Goal: Find specific page/section: Find specific page/section

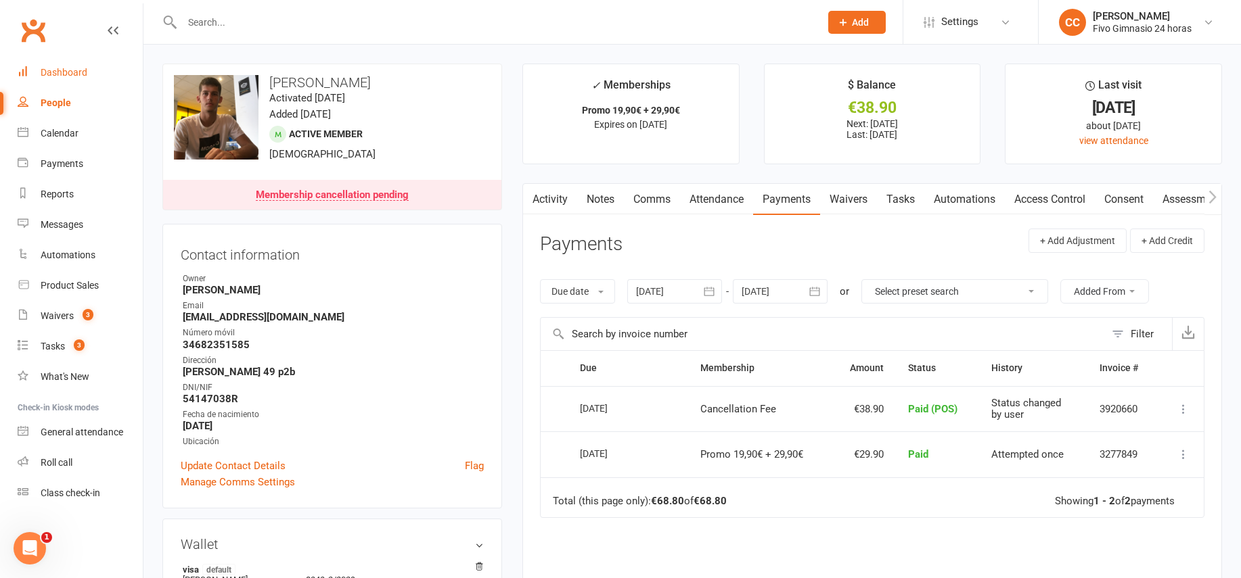
click at [67, 75] on div "Dashboard" at bounding box center [64, 72] width 47 height 11
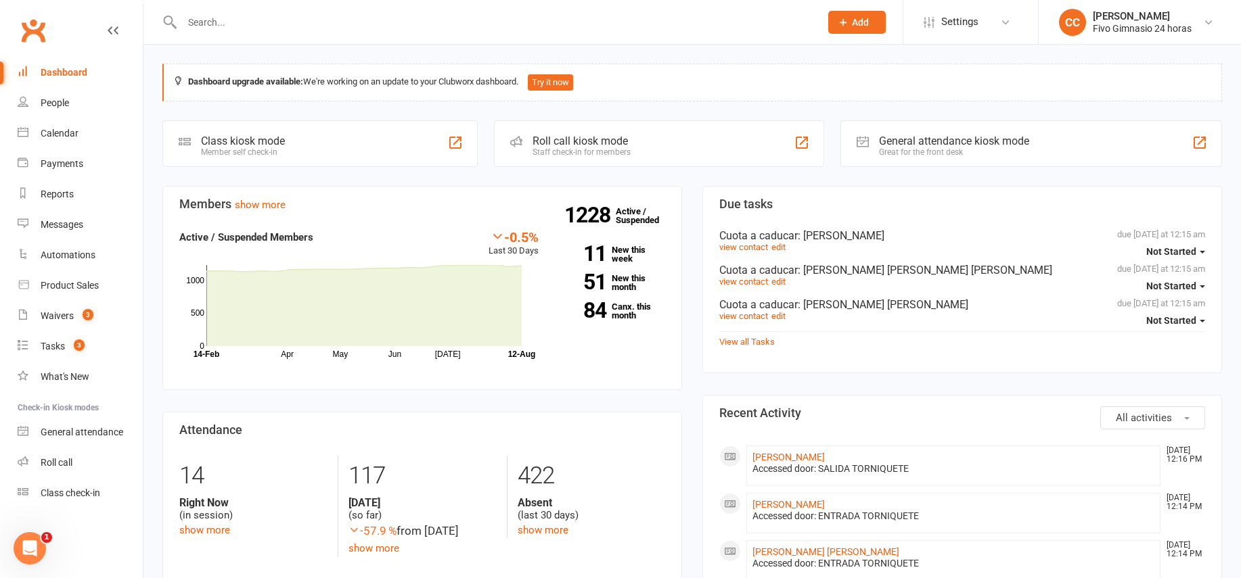
click at [78, 73] on div "Dashboard" at bounding box center [64, 72] width 47 height 11
click at [68, 100] on div "People" at bounding box center [55, 102] width 28 height 11
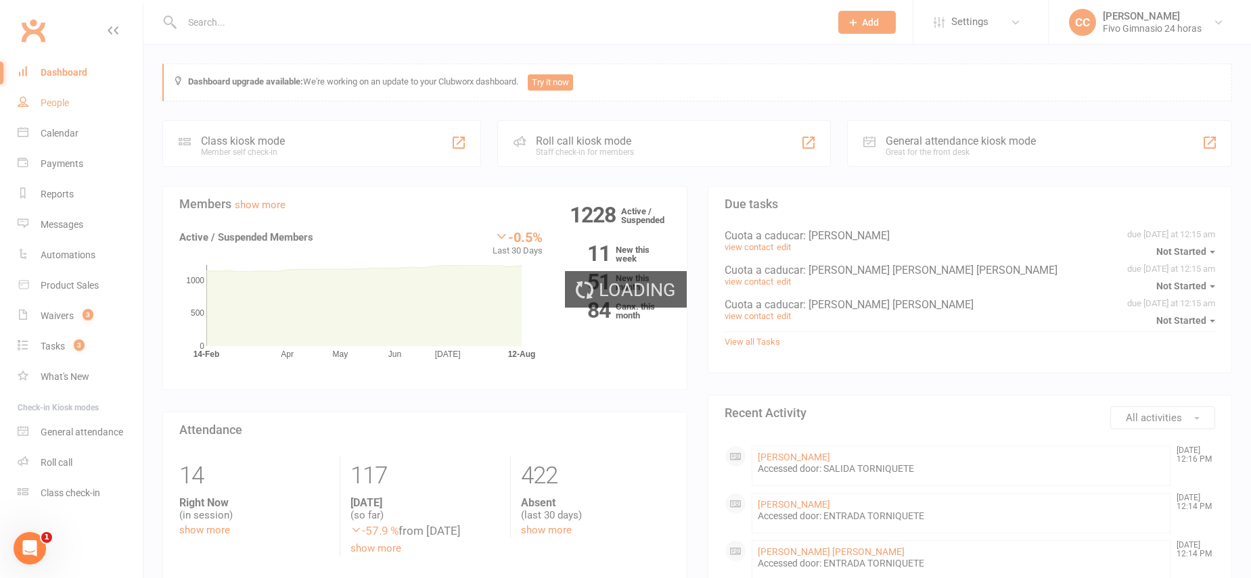
select select "100"
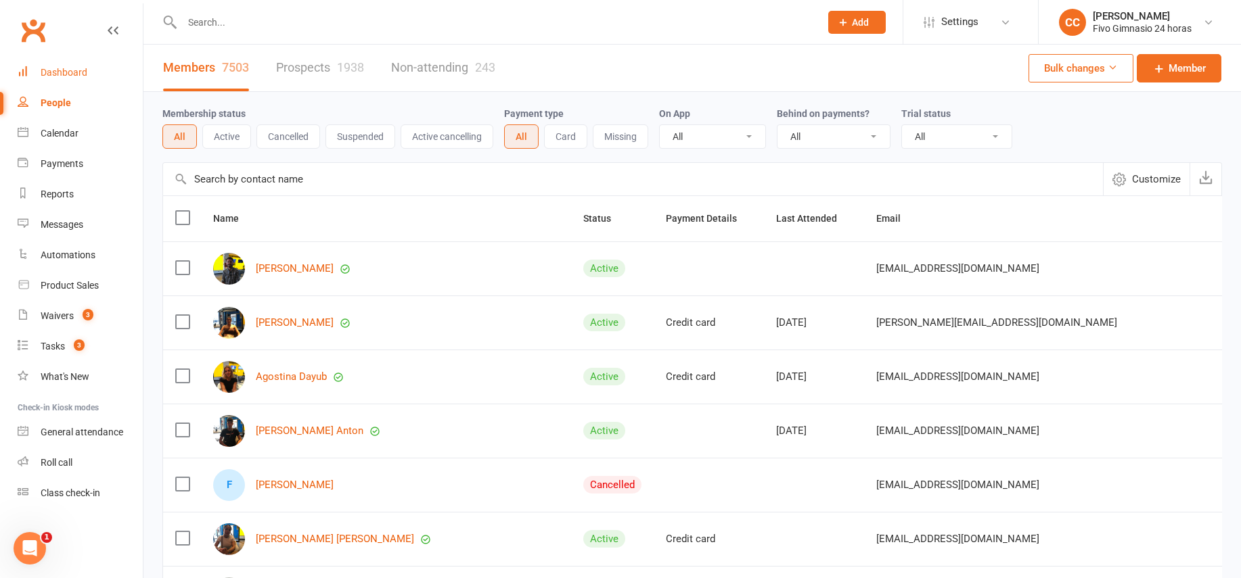
click at [92, 71] on link "Dashboard" at bounding box center [80, 73] width 125 height 30
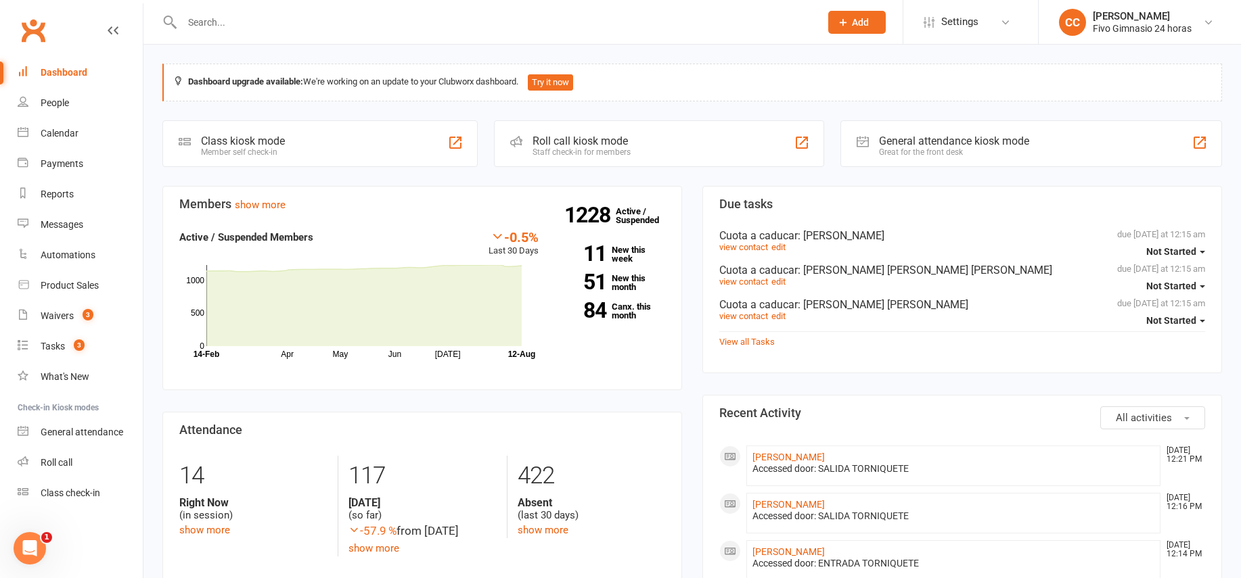
click at [265, 21] on input "text" at bounding box center [494, 22] width 633 height 19
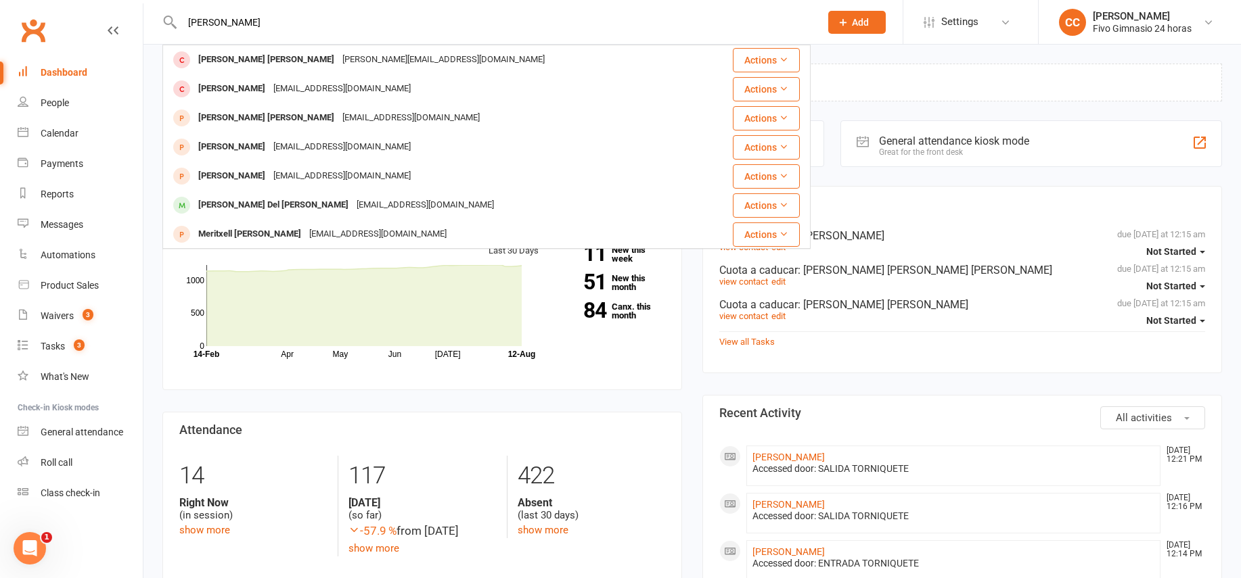
type input "michelle"
click at [95, 66] on link "Dashboard" at bounding box center [80, 73] width 125 height 30
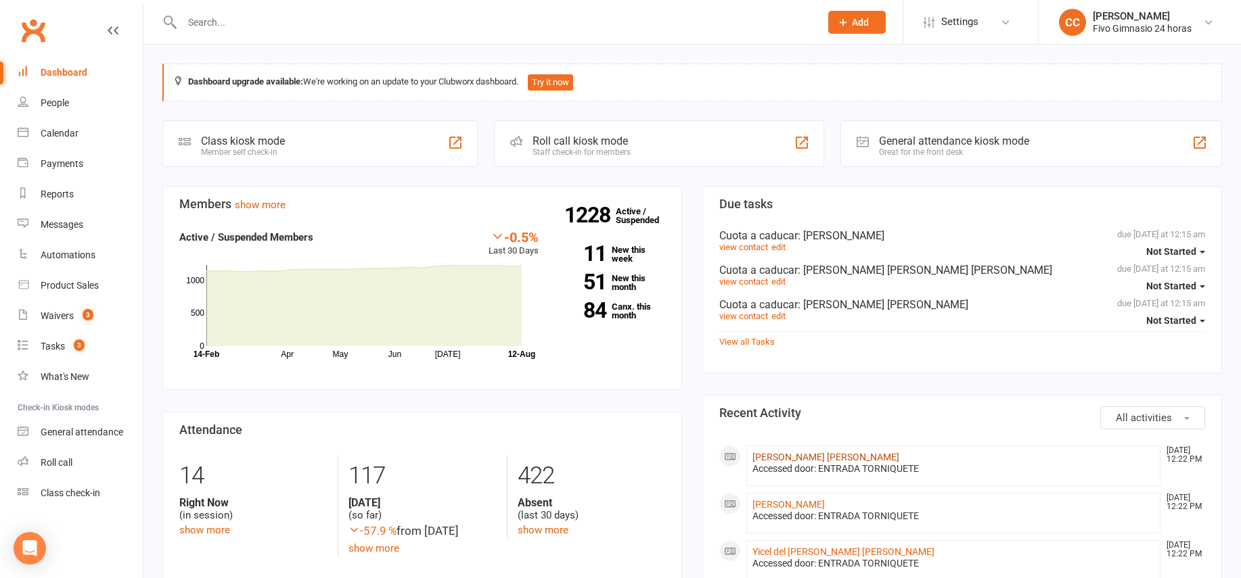
click at [825, 458] on link "[PERSON_NAME] [PERSON_NAME]" at bounding box center [825, 457] width 147 height 11
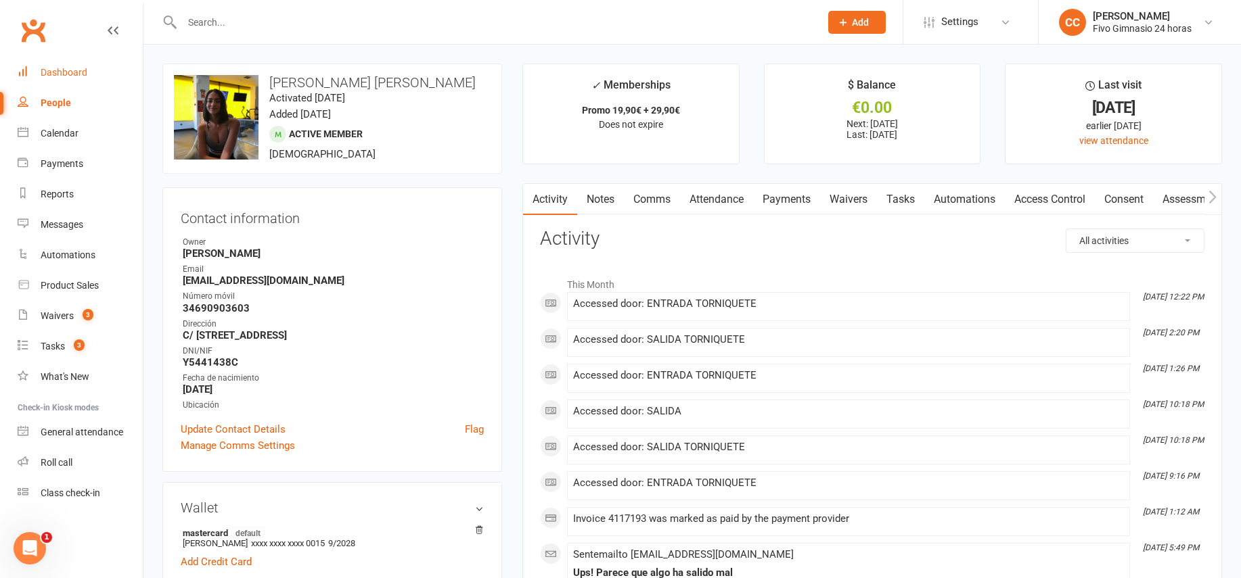
click at [73, 70] on div "Dashboard" at bounding box center [64, 72] width 47 height 11
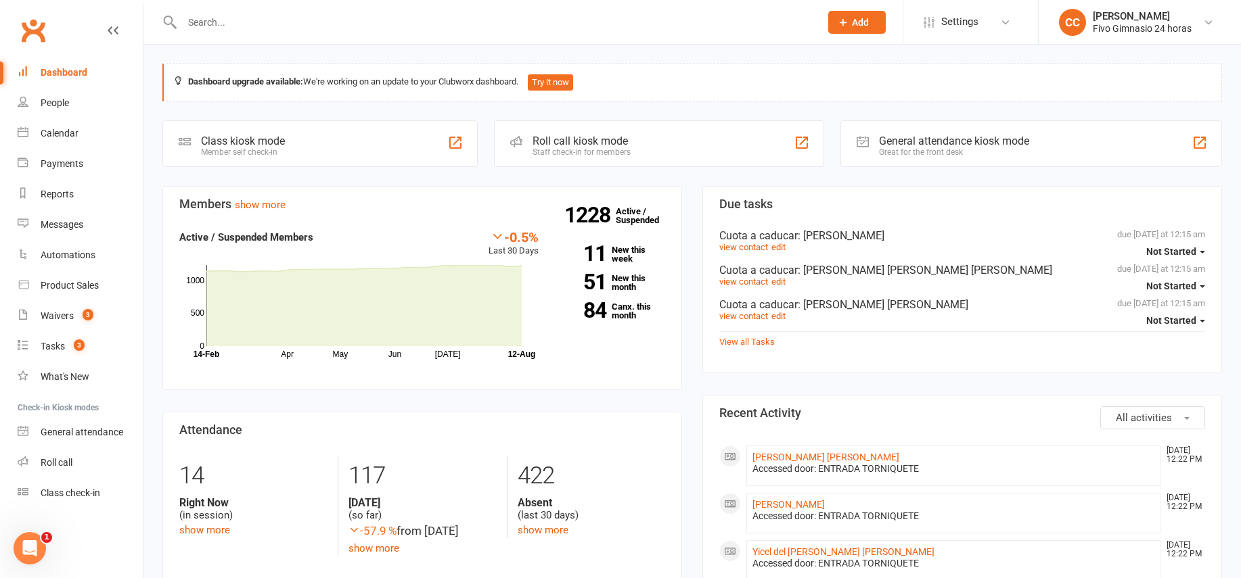
click at [77, 68] on div "Dashboard" at bounding box center [64, 72] width 47 height 11
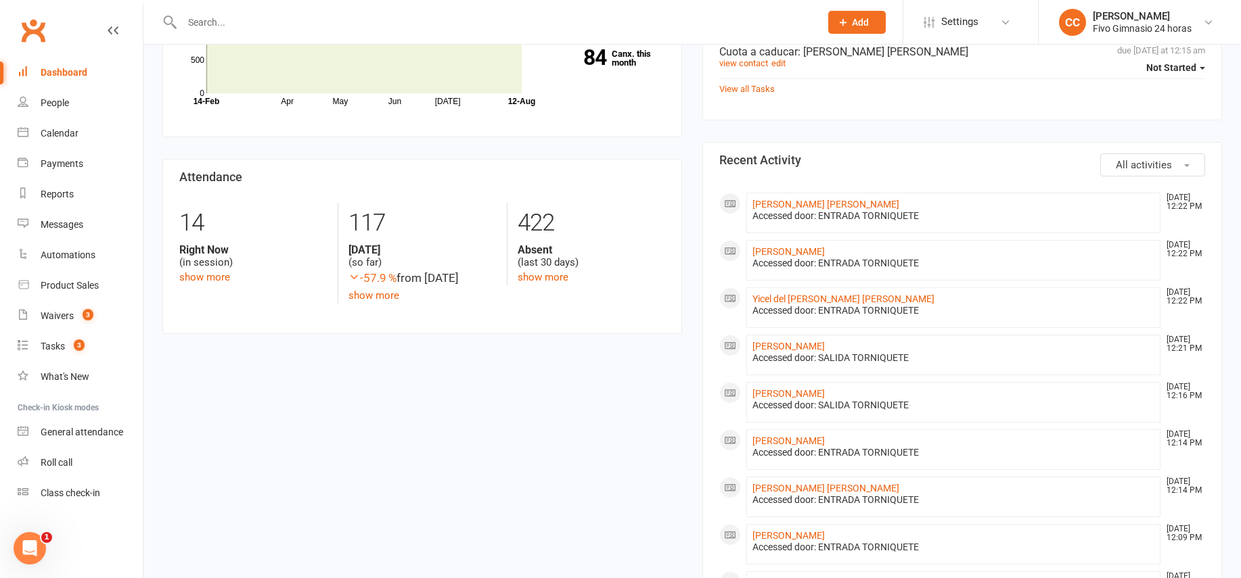
scroll to position [271, 0]
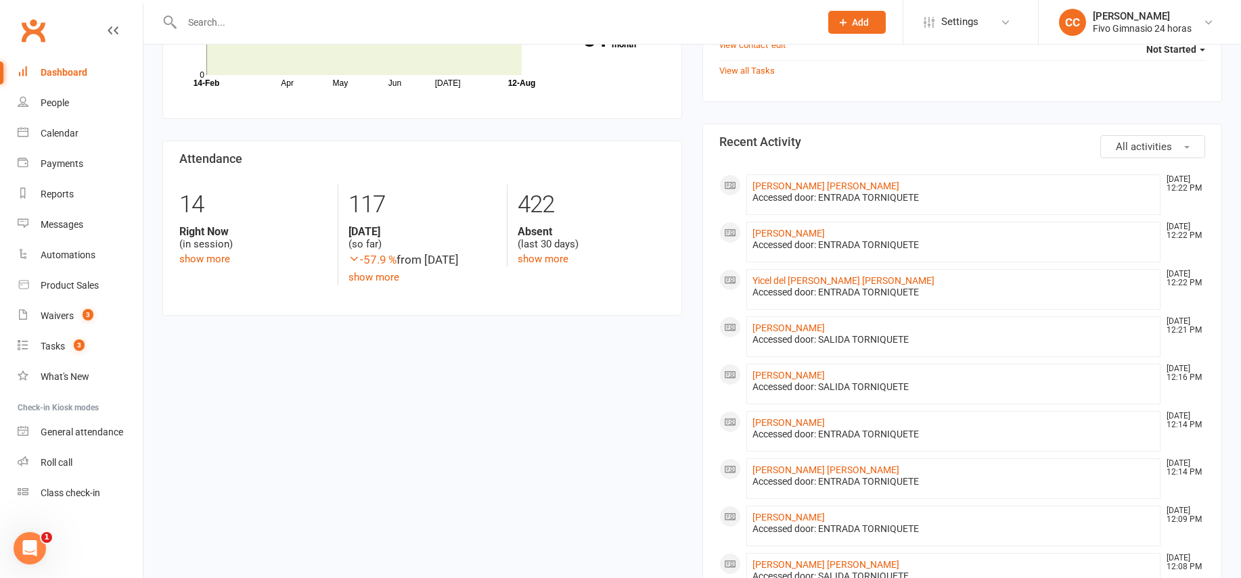
click at [234, 16] on input "text" at bounding box center [494, 22] width 633 height 19
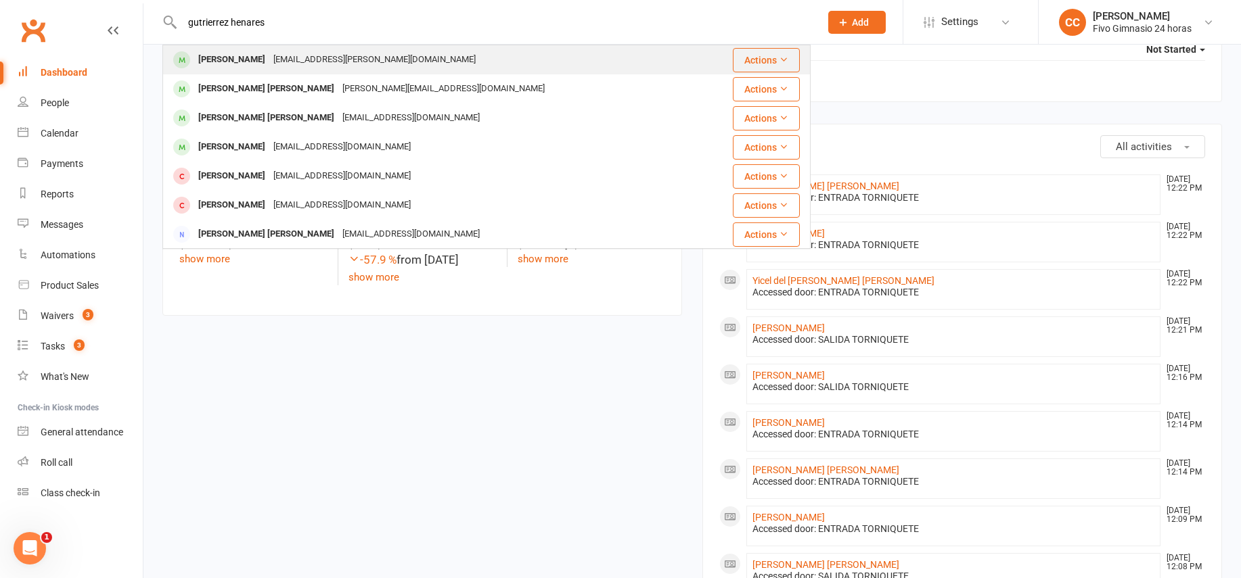
type input "gutrierrez henares"
click at [269, 61] on div "[PERSON_NAME]" at bounding box center [231, 60] width 75 height 20
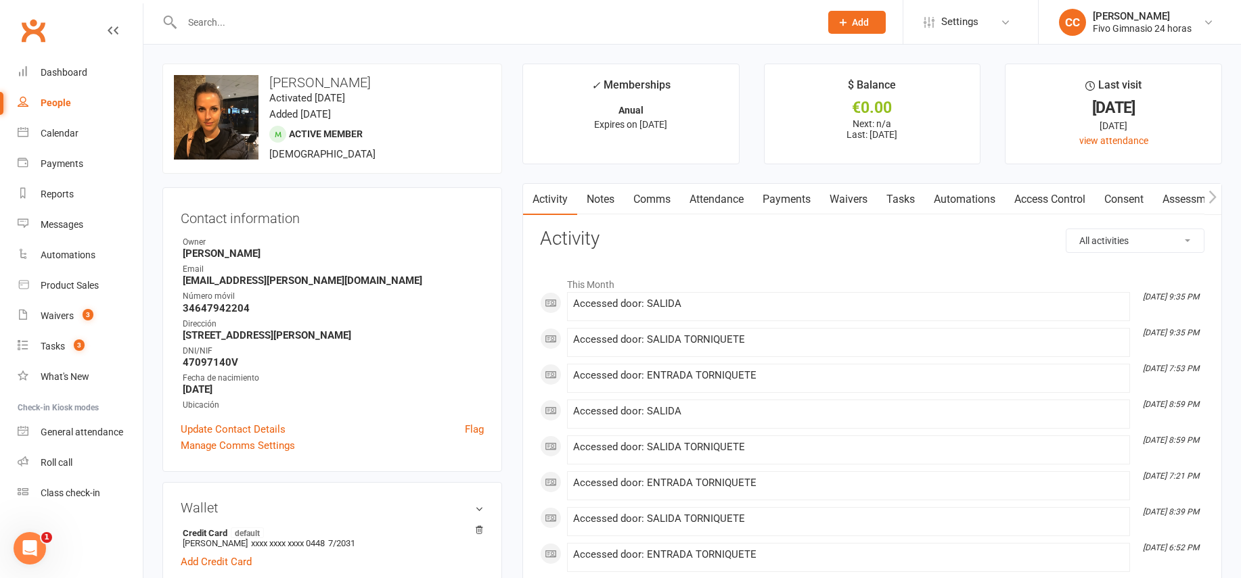
click at [607, 206] on link "Notes" at bounding box center [600, 199] width 47 height 31
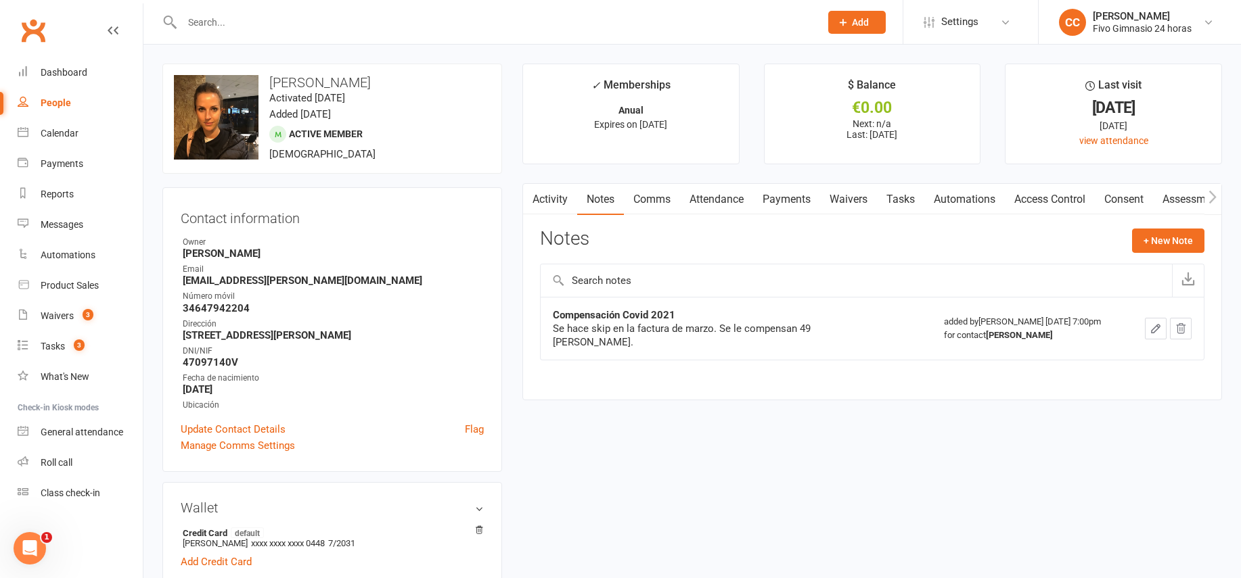
click at [777, 196] on link "Payments" at bounding box center [786, 199] width 67 height 31
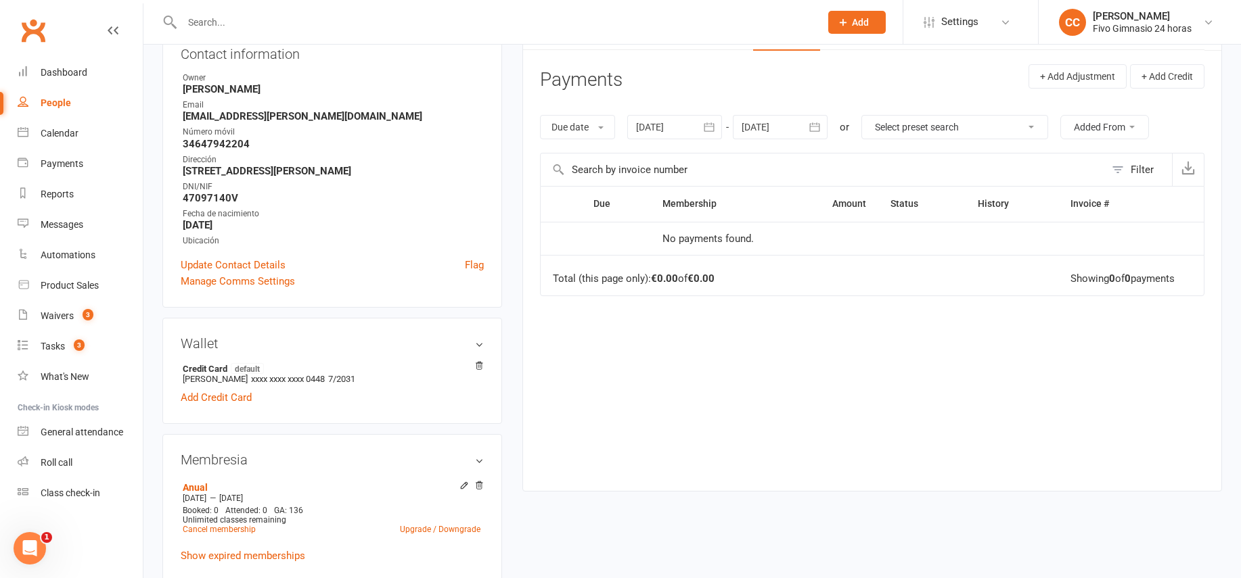
scroll to position [422, 0]
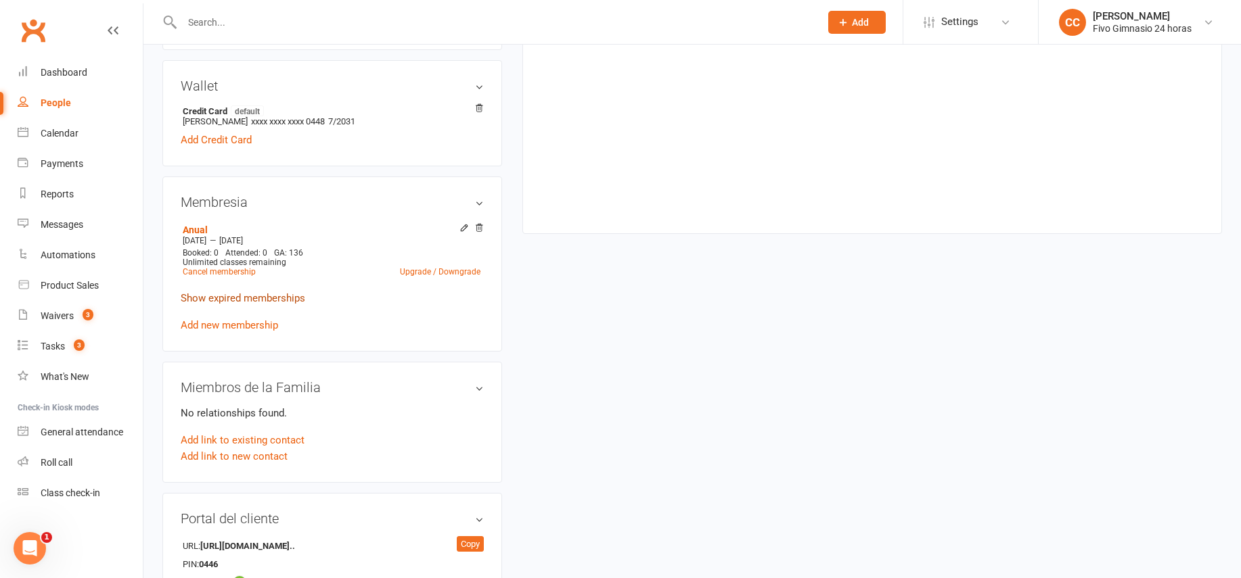
click at [255, 296] on link "Show expired memberships" at bounding box center [243, 298] width 124 height 12
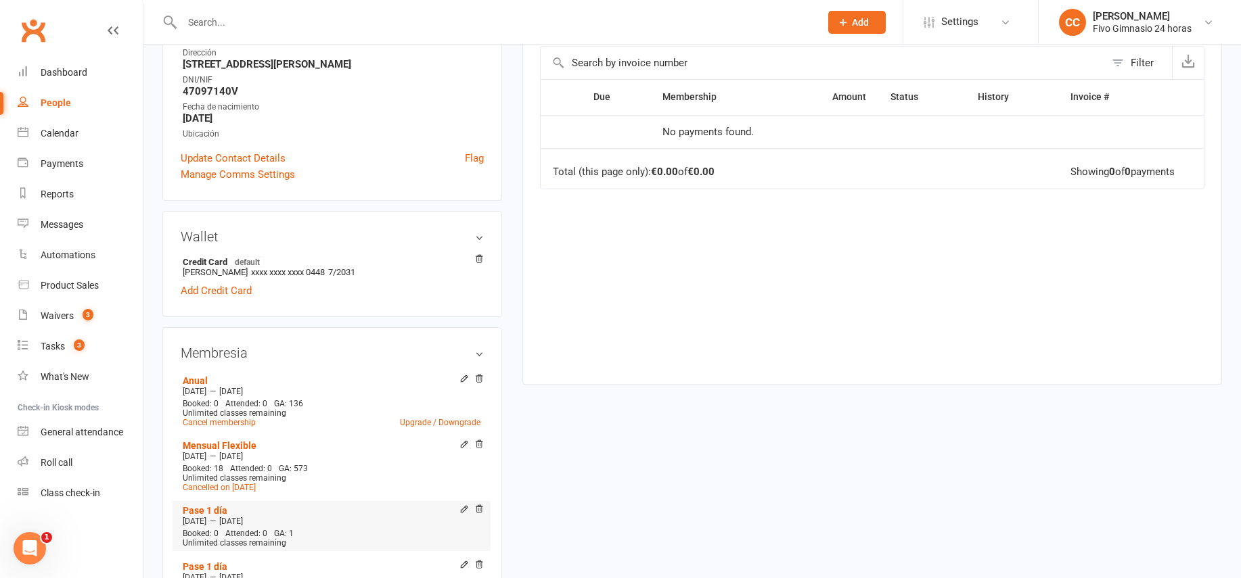
scroll to position [0, 0]
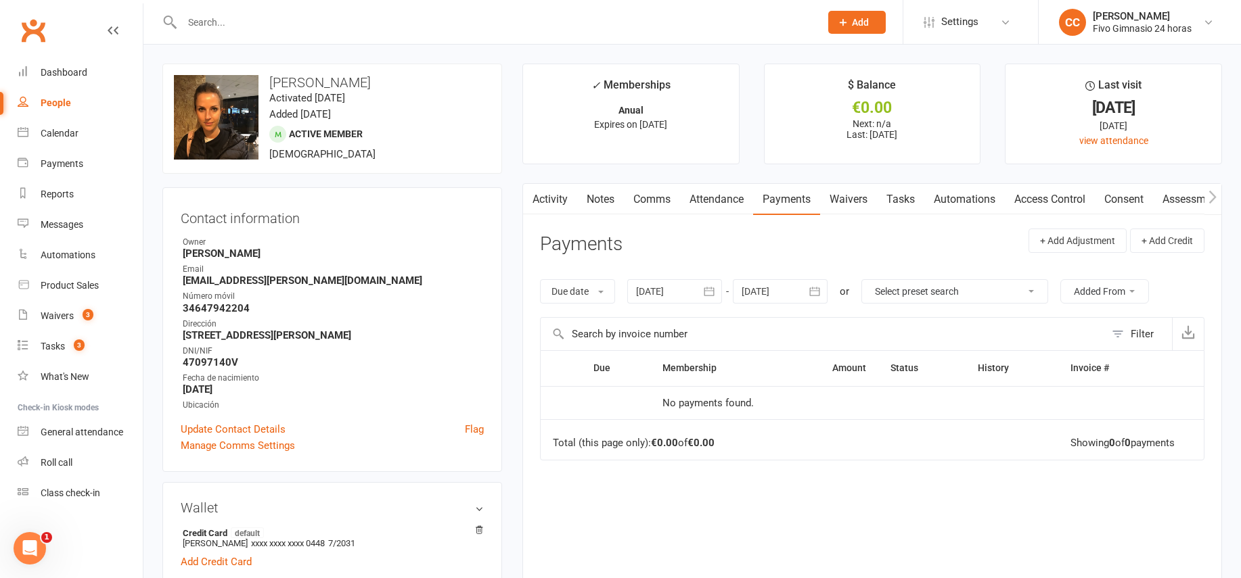
click at [555, 196] on link "Activity" at bounding box center [550, 199] width 54 height 31
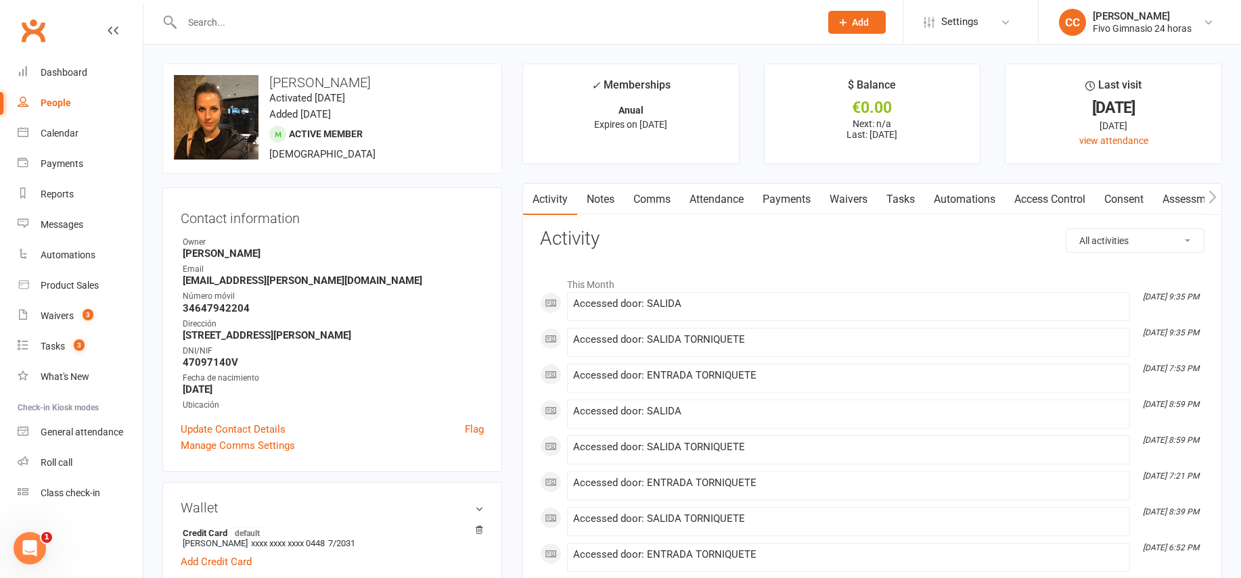
click at [619, 194] on link "Notes" at bounding box center [600, 199] width 47 height 31
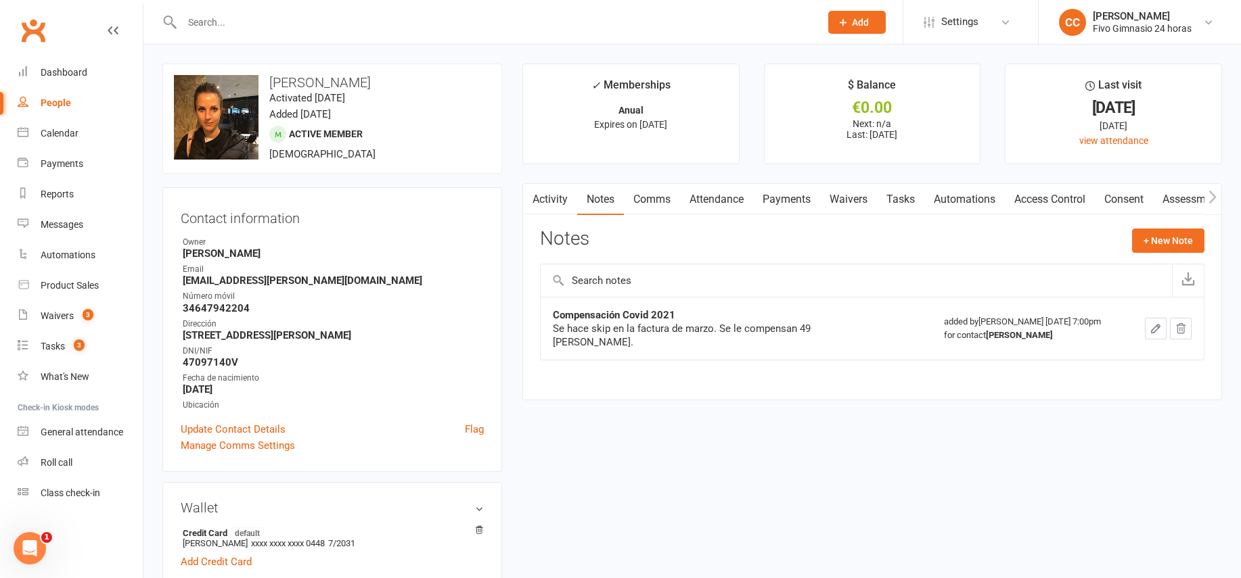
click at [793, 196] on link "Payments" at bounding box center [786, 199] width 67 height 31
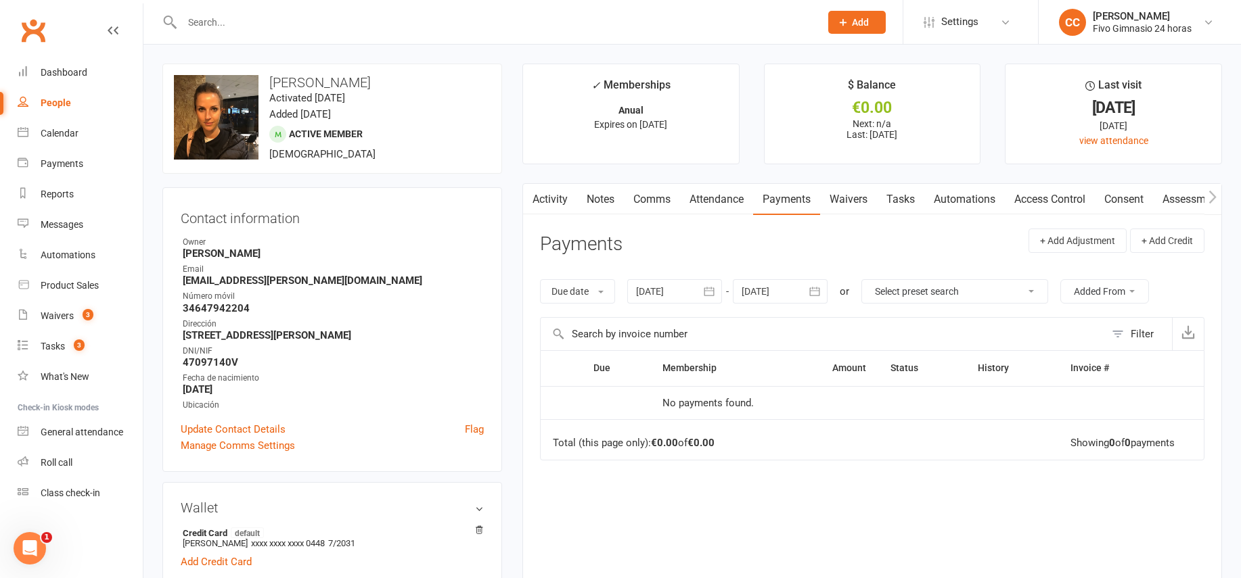
click at [714, 288] on icon "button" at bounding box center [709, 291] width 10 height 9
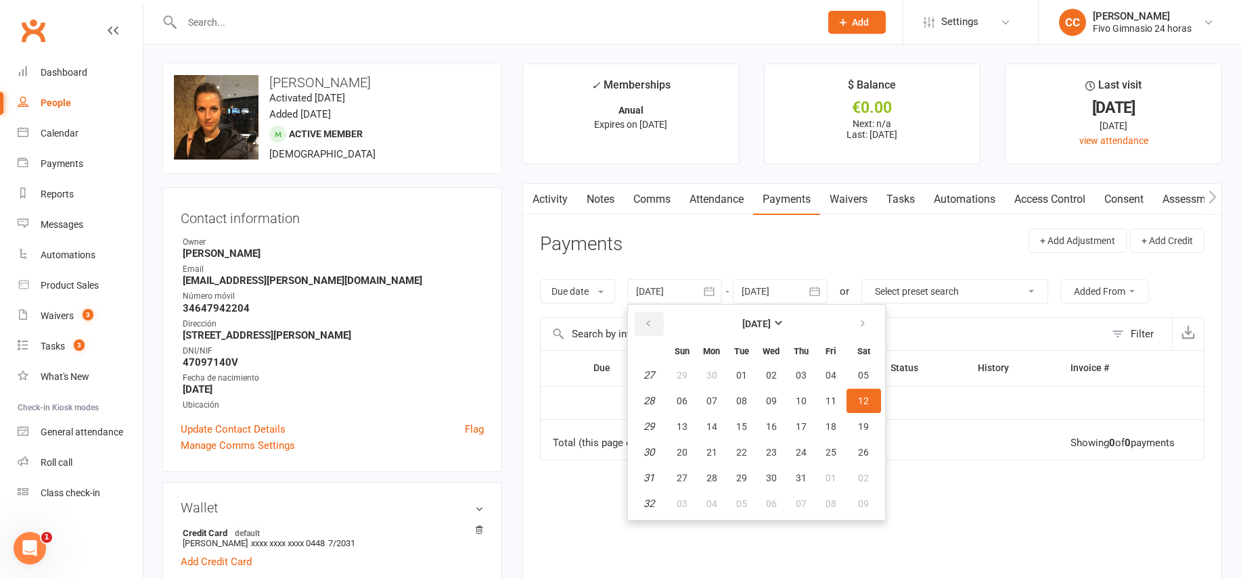
click at [643, 321] on button "button" at bounding box center [649, 324] width 29 height 24
click at [760, 402] on button "09" at bounding box center [771, 401] width 28 height 24
type input "[DATE]"
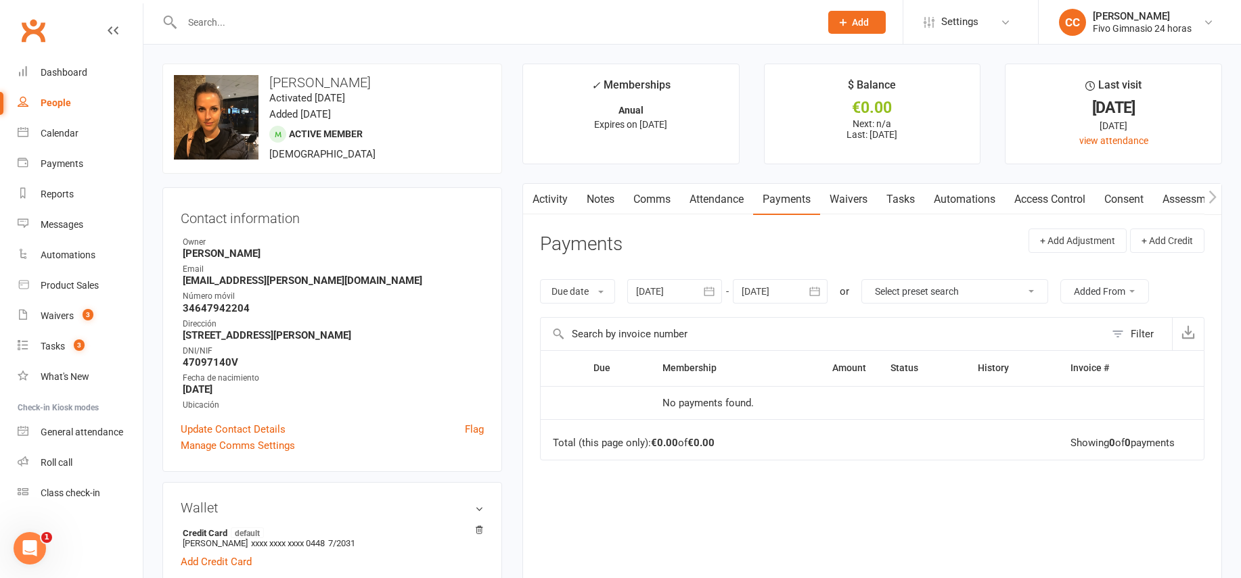
click at [547, 188] on link "Activity" at bounding box center [550, 199] width 54 height 31
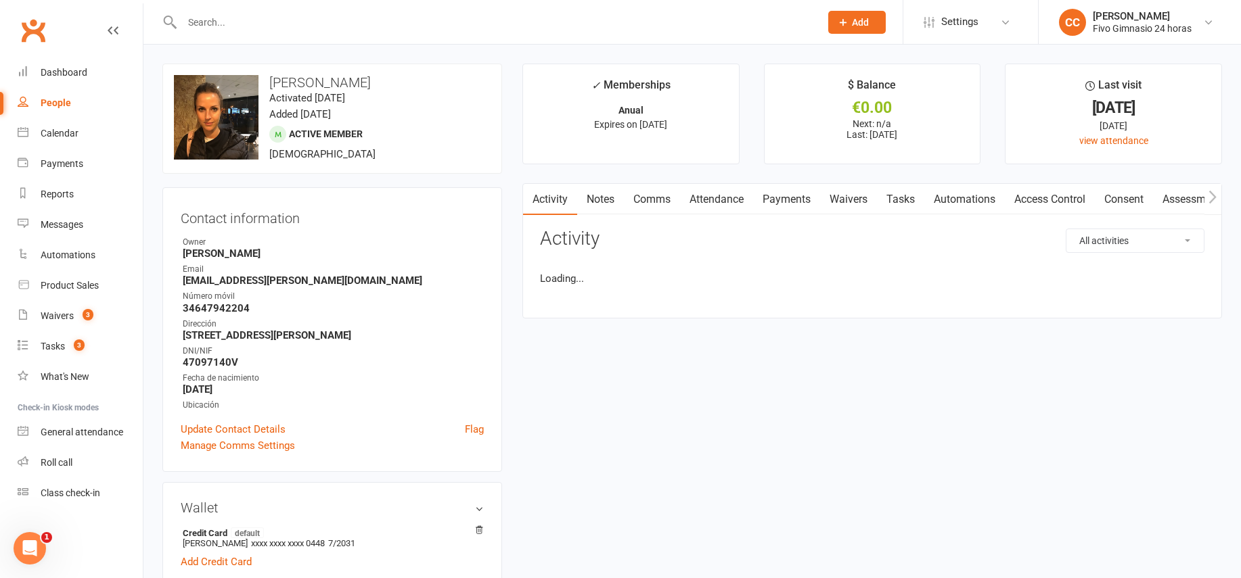
click at [599, 198] on link "Notes" at bounding box center [600, 199] width 47 height 31
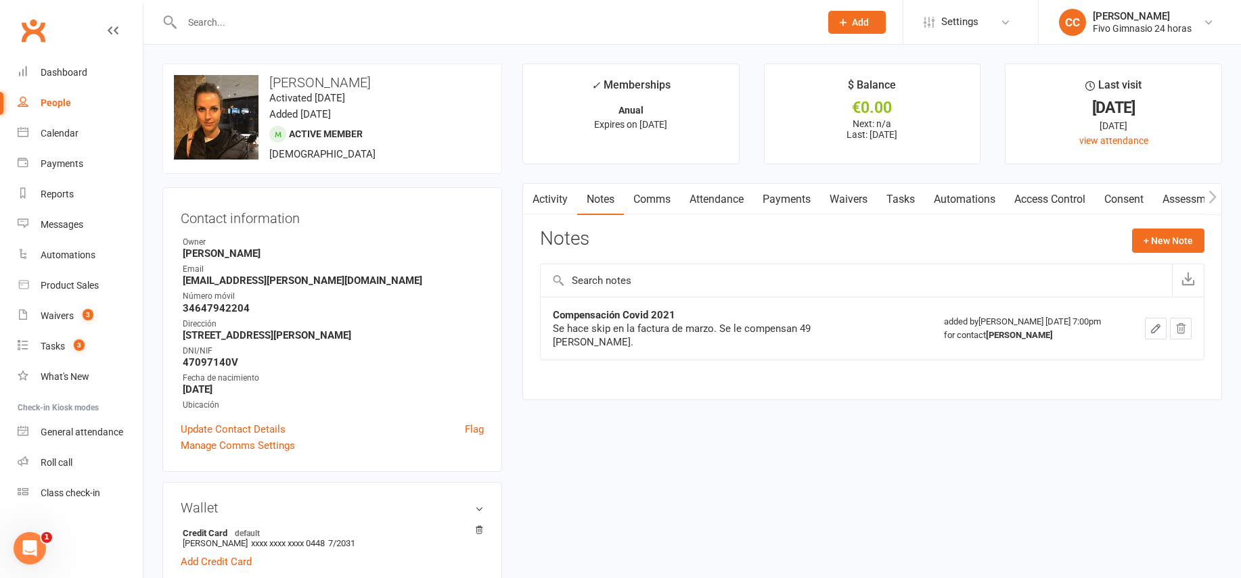
click at [727, 196] on link "Attendance" at bounding box center [716, 199] width 73 height 31
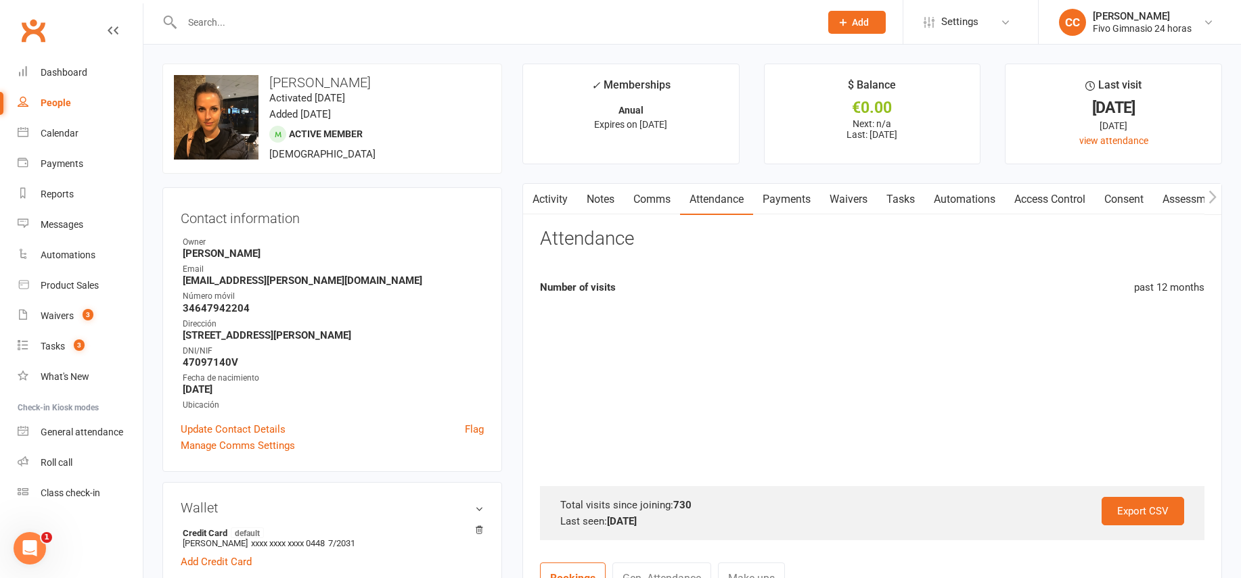
click at [663, 200] on link "Comms" at bounding box center [652, 199] width 56 height 31
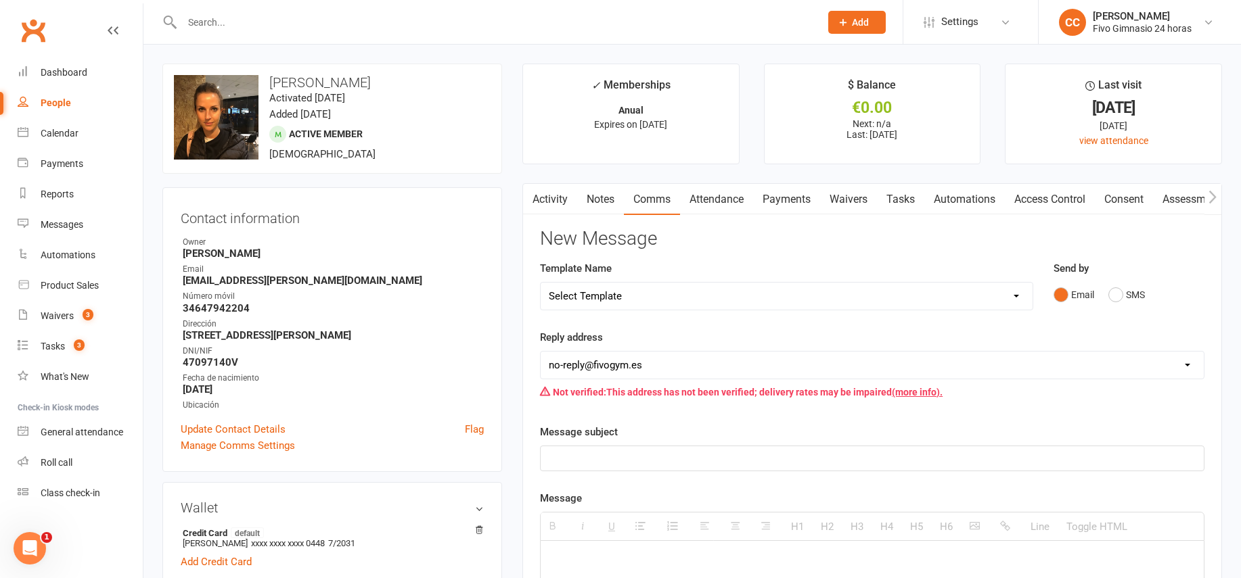
click at [778, 202] on link "Payments" at bounding box center [786, 199] width 67 height 31
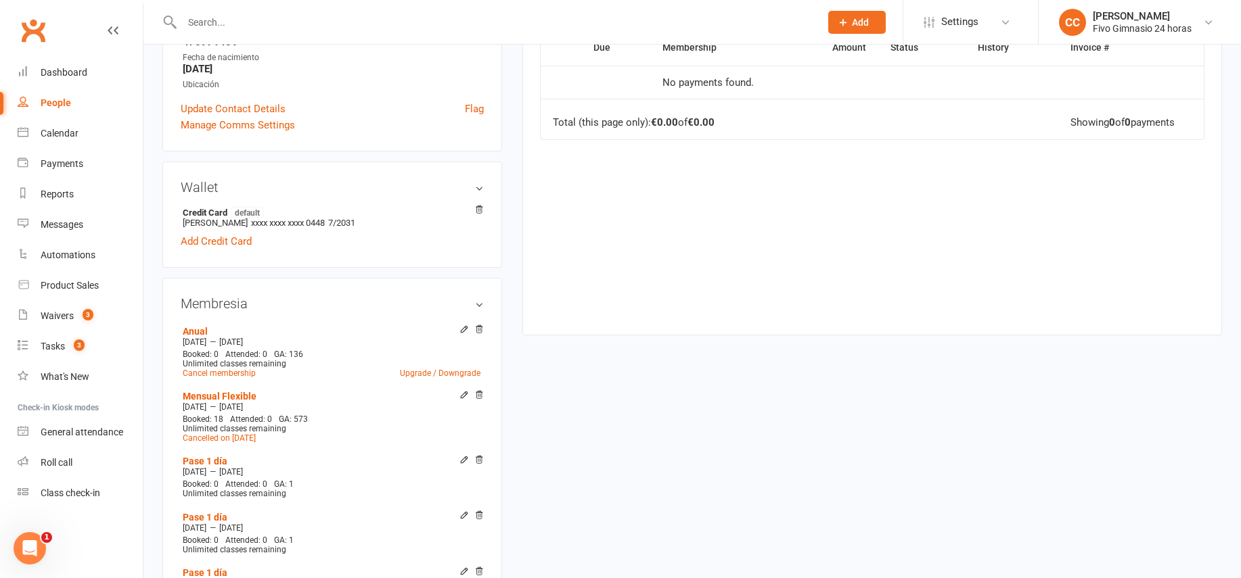
scroll to position [342, 0]
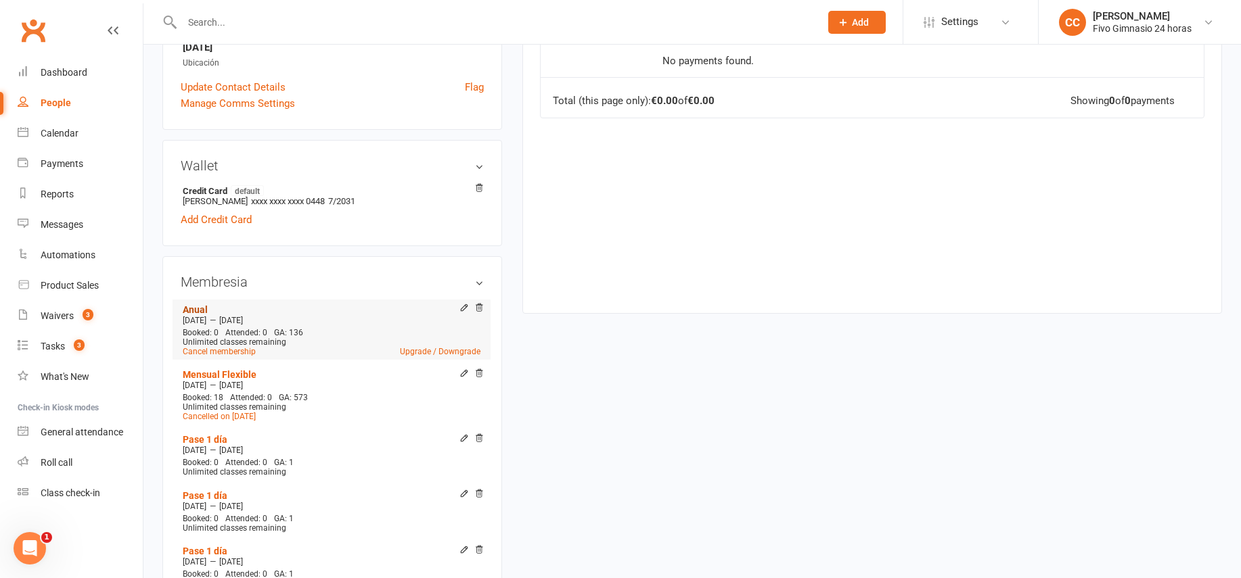
click at [199, 312] on link "Anual" at bounding box center [195, 309] width 25 height 11
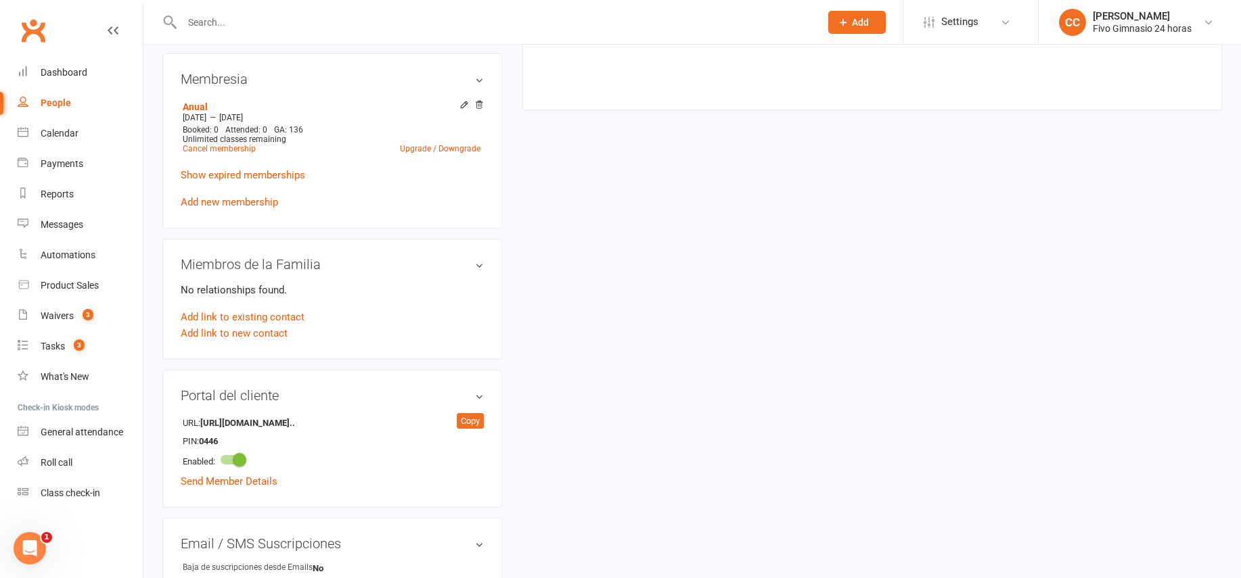
scroll to position [548, 0]
click at [78, 68] on div "Dashboard" at bounding box center [64, 72] width 47 height 11
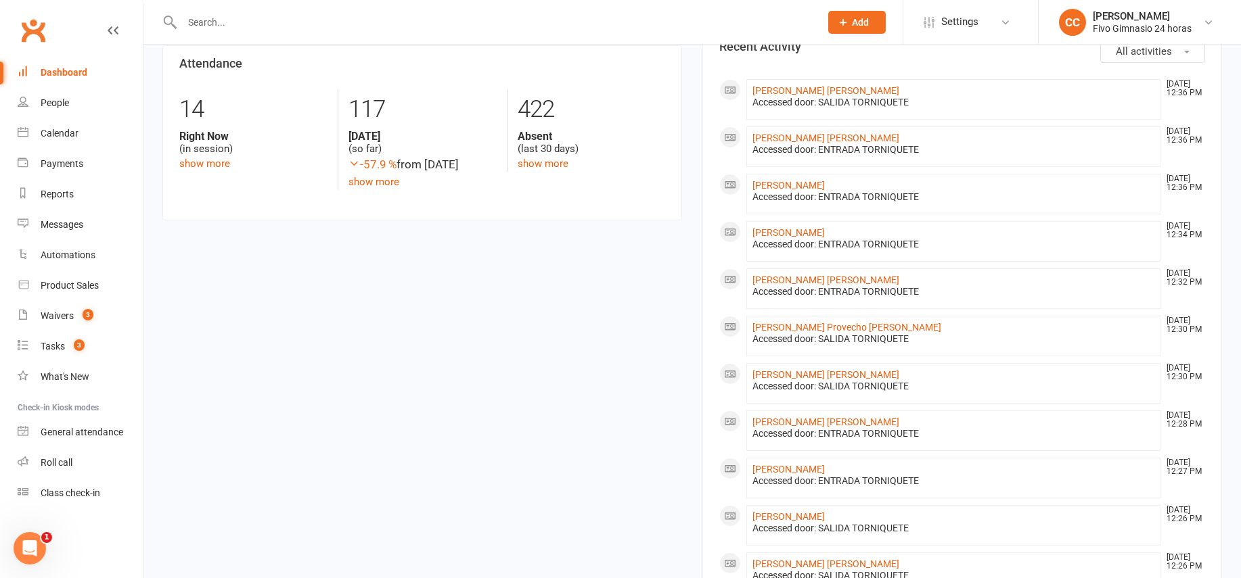
scroll to position [614, 0]
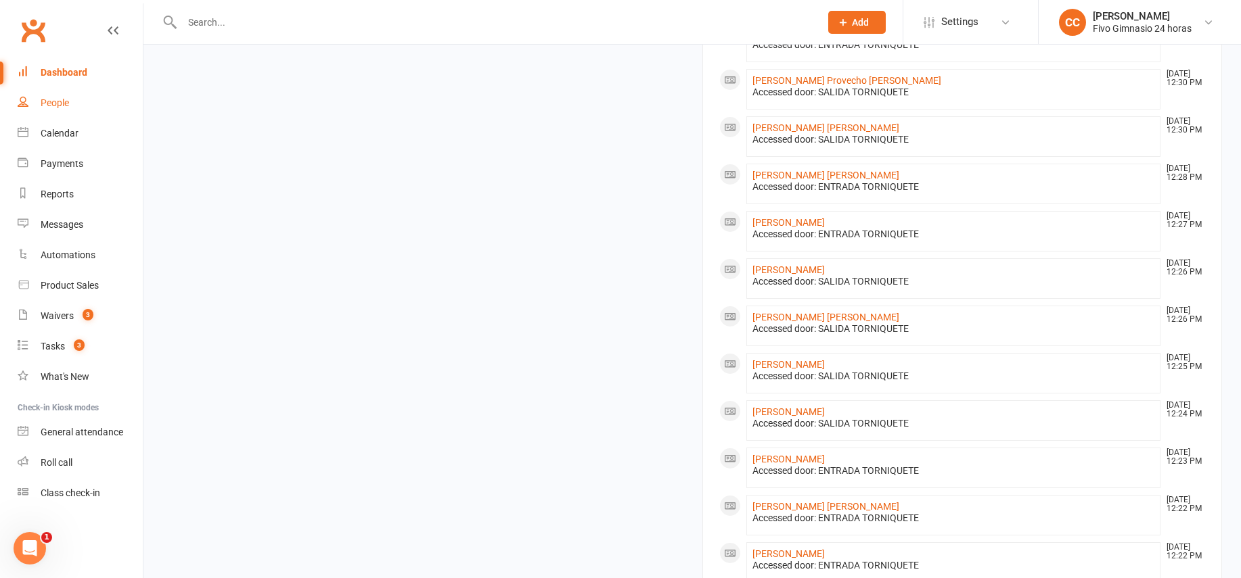
click at [62, 109] on link "People" at bounding box center [80, 103] width 125 height 30
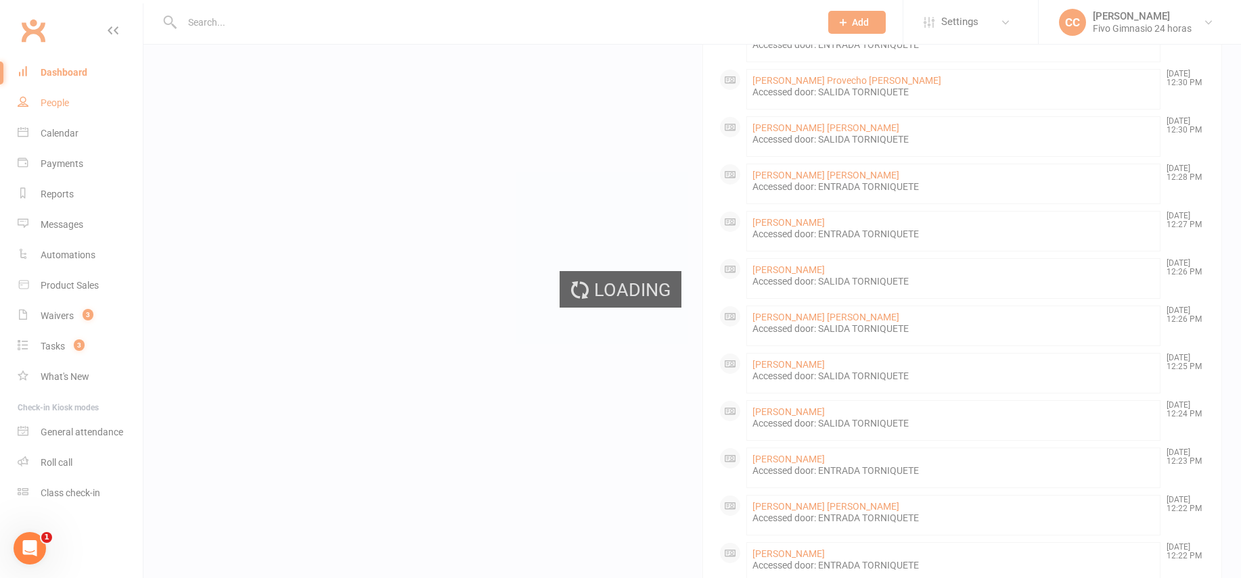
select select "100"
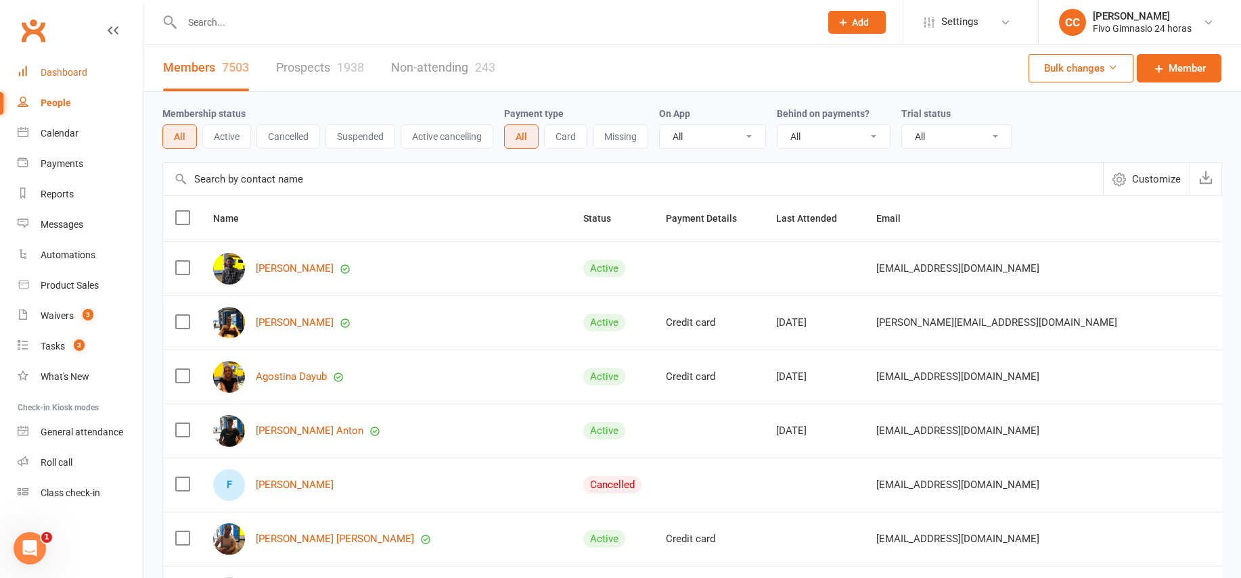
click at [78, 66] on link "Dashboard" at bounding box center [80, 73] width 125 height 30
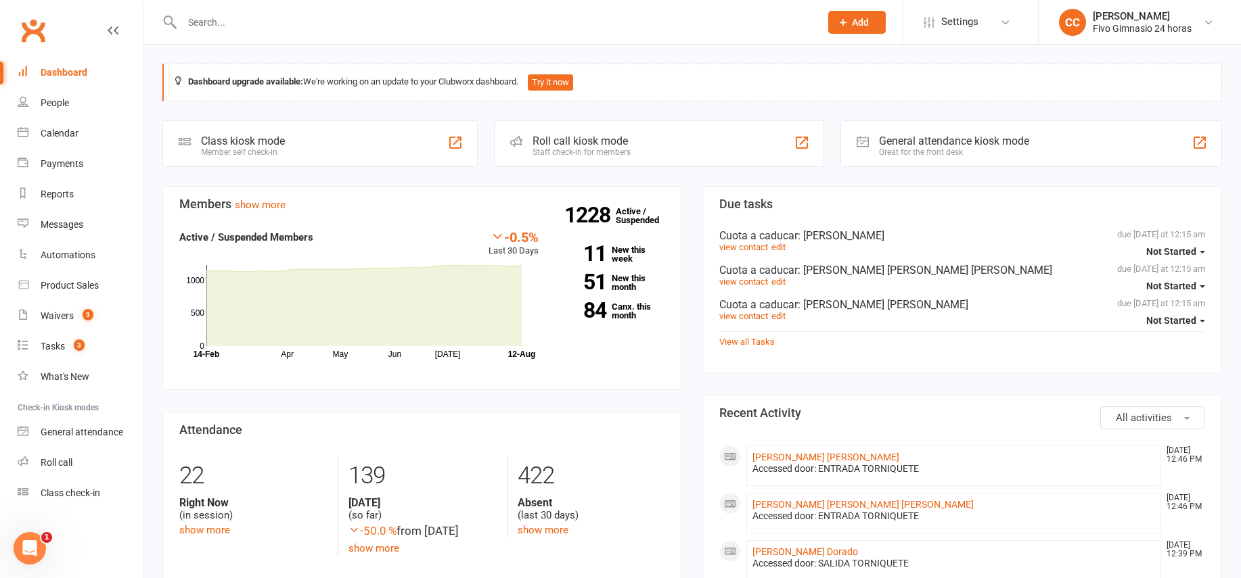
paste input "[PHONE_NUMBER]"
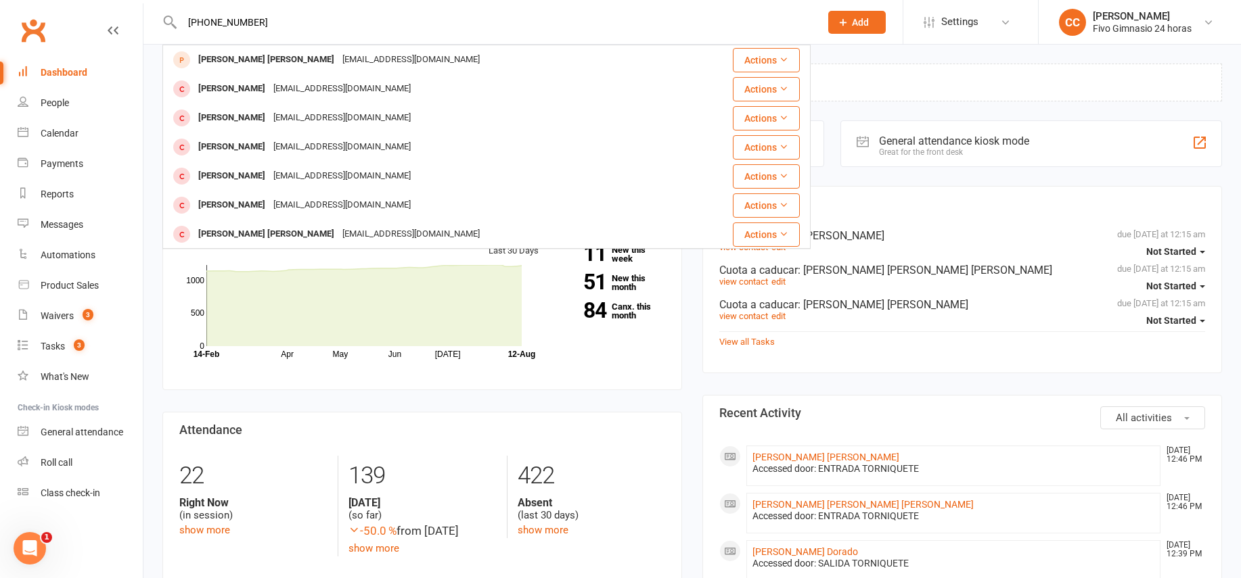
type input "[PHONE_NUMBER]"
click at [73, 72] on div "Dashboard" at bounding box center [64, 72] width 47 height 11
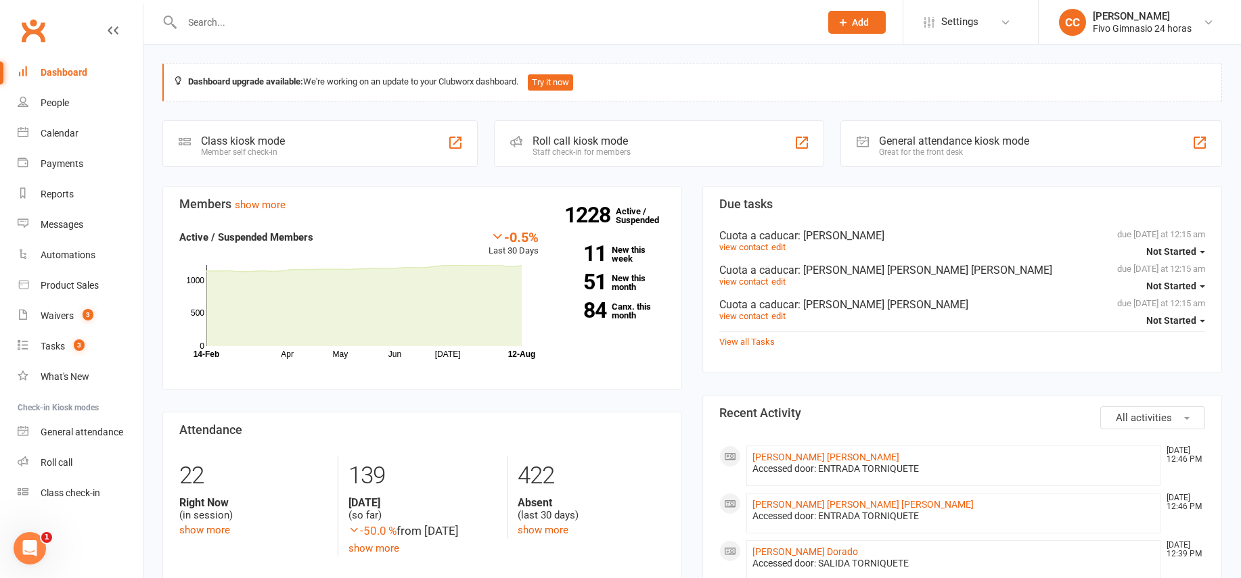
click at [73, 72] on div "Dashboard" at bounding box center [64, 72] width 47 height 11
